Goal: Obtain resource: Obtain resource

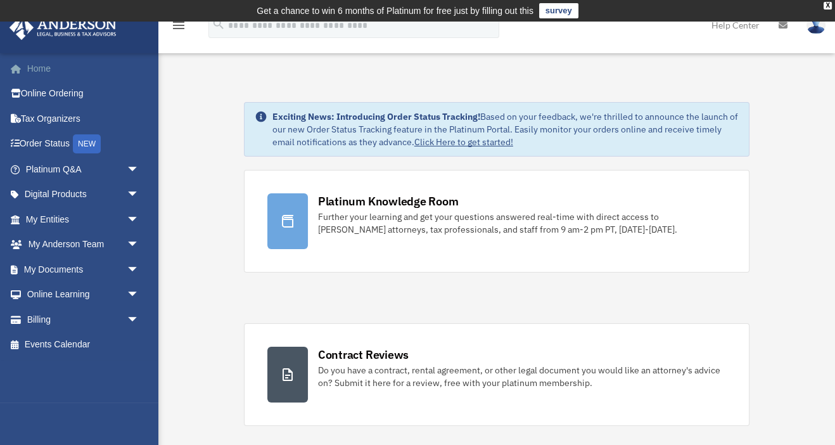
click at [43, 66] on link "Home" at bounding box center [83, 68] width 149 height 25
click at [130, 267] on span "arrow_drop_down" at bounding box center [139, 269] width 25 height 26
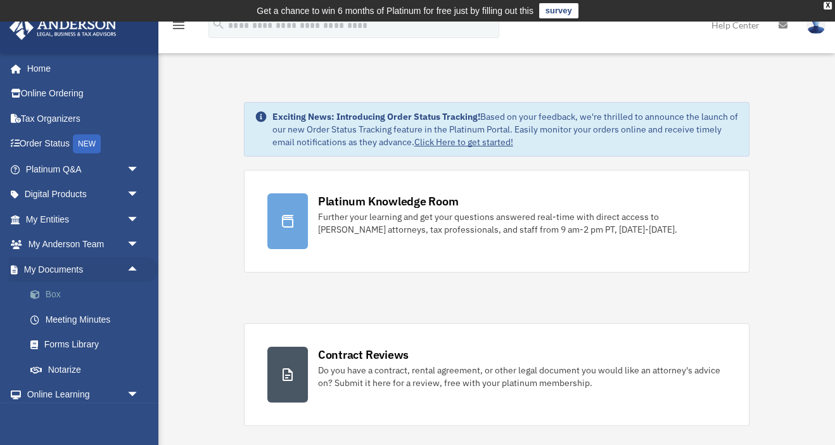
click at [51, 301] on link "Box" at bounding box center [88, 294] width 141 height 25
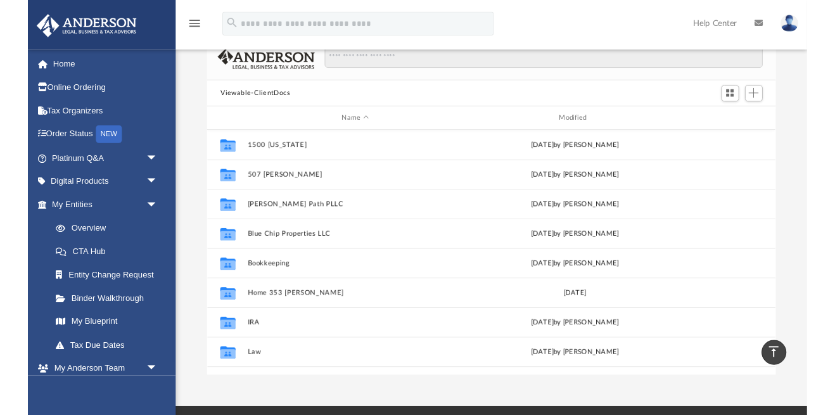
scroll to position [92, 0]
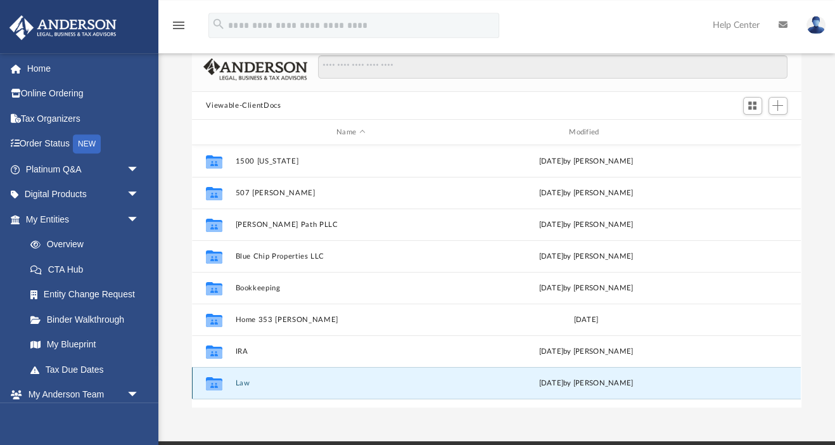
click at [239, 382] on button "Law" at bounding box center [351, 383] width 230 height 8
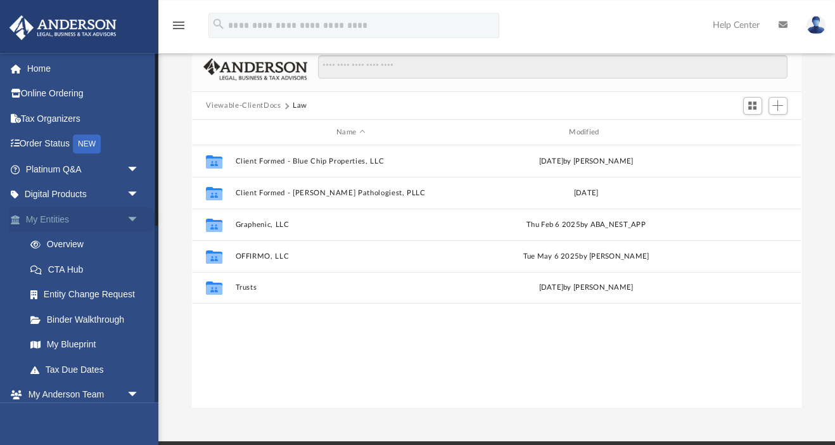
click at [129, 221] on span "arrow_drop_down" at bounding box center [139, 219] width 25 height 26
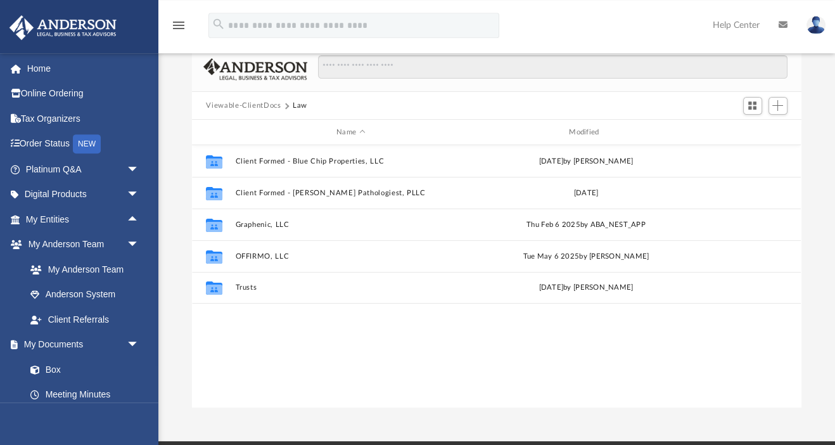
click at [251, 105] on button "Viewable-ClientDocs" at bounding box center [243, 105] width 75 height 11
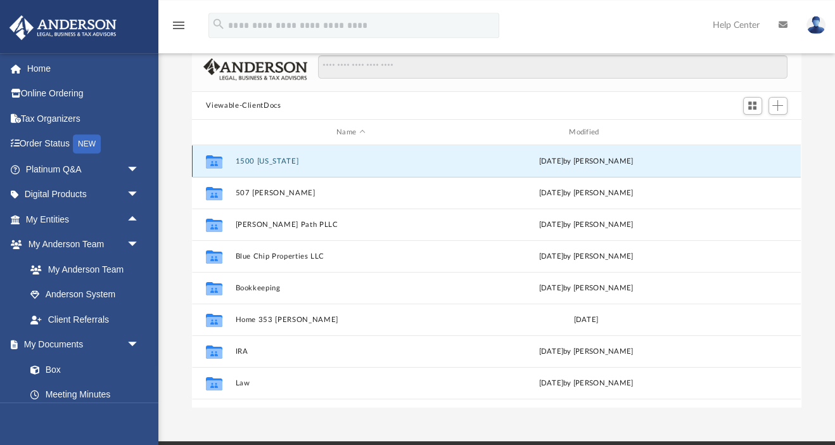
click at [262, 160] on button "1500 Vermont" at bounding box center [351, 161] width 230 height 8
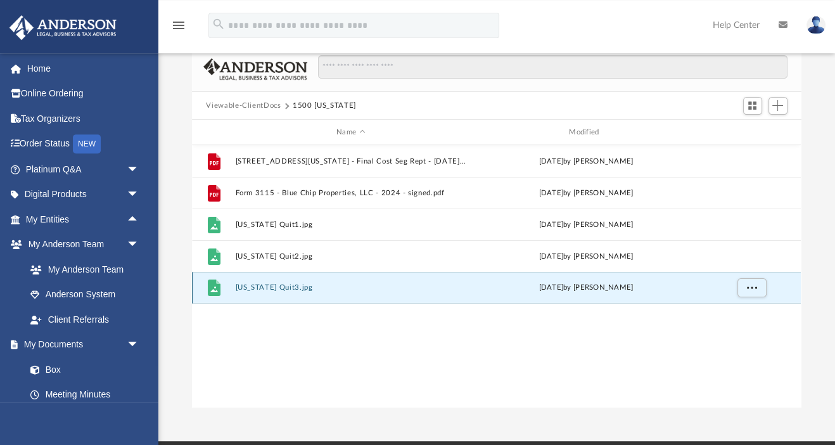
click at [283, 289] on button "Vermont Quit3.jpg" at bounding box center [351, 288] width 230 height 8
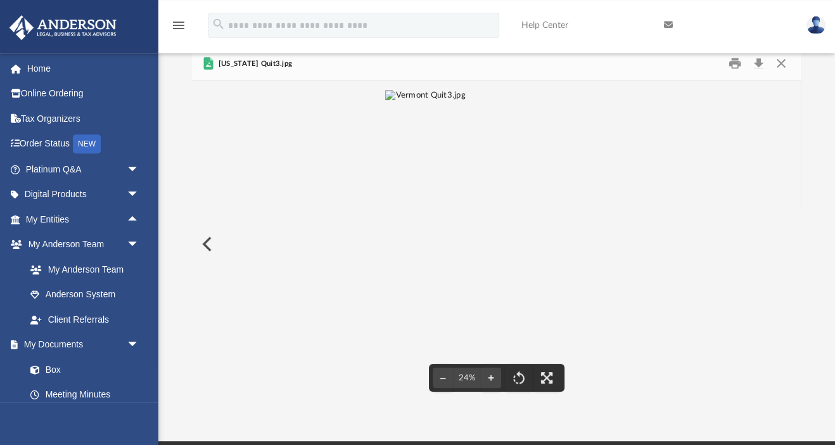
click at [207, 246] on button "Preview" at bounding box center [206, 243] width 28 height 35
click at [779, 64] on button "Close" at bounding box center [780, 64] width 23 height 20
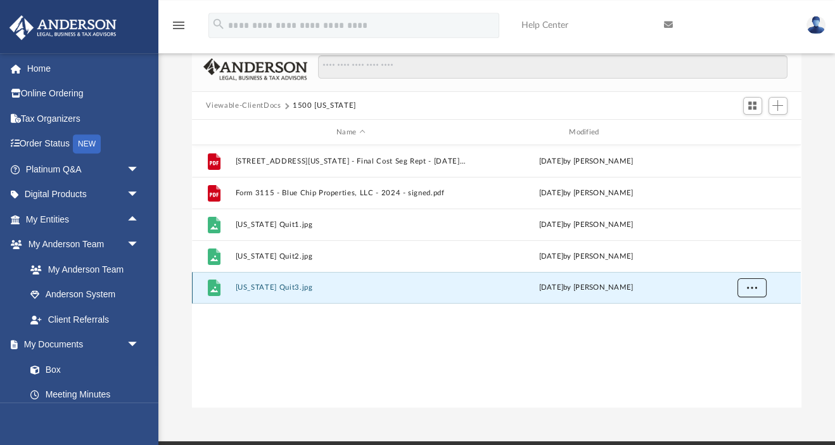
click at [757, 288] on button "More options" at bounding box center [751, 287] width 29 height 19
click at [551, 387] on div "File 1500 Vermont Avenue - 67337.1 - Final Cost Seg Rept - 11-25-2024.pdf Tue N…" at bounding box center [496, 276] width 609 height 263
